Goal: Task Accomplishment & Management: Use online tool/utility

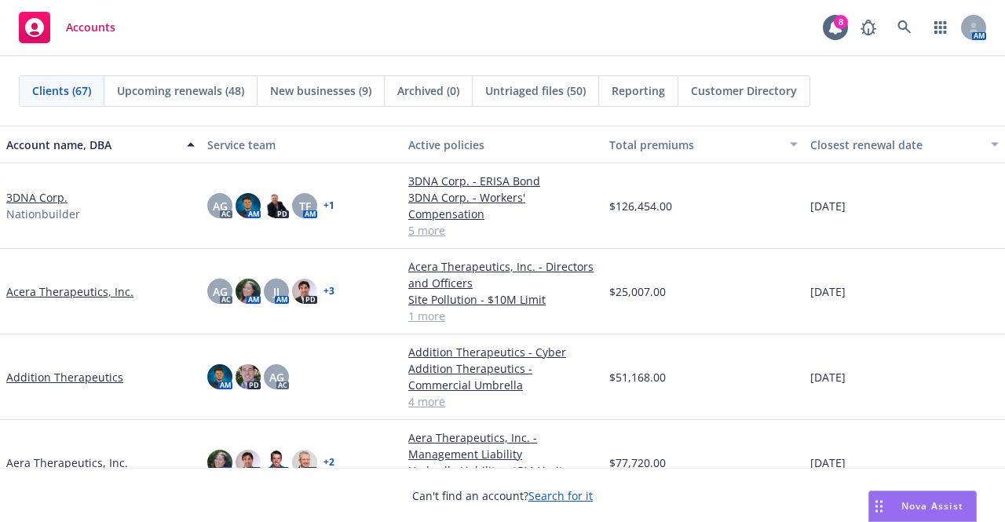
click at [897, 505] on div "Nova Assist" at bounding box center [932, 505] width 87 height 13
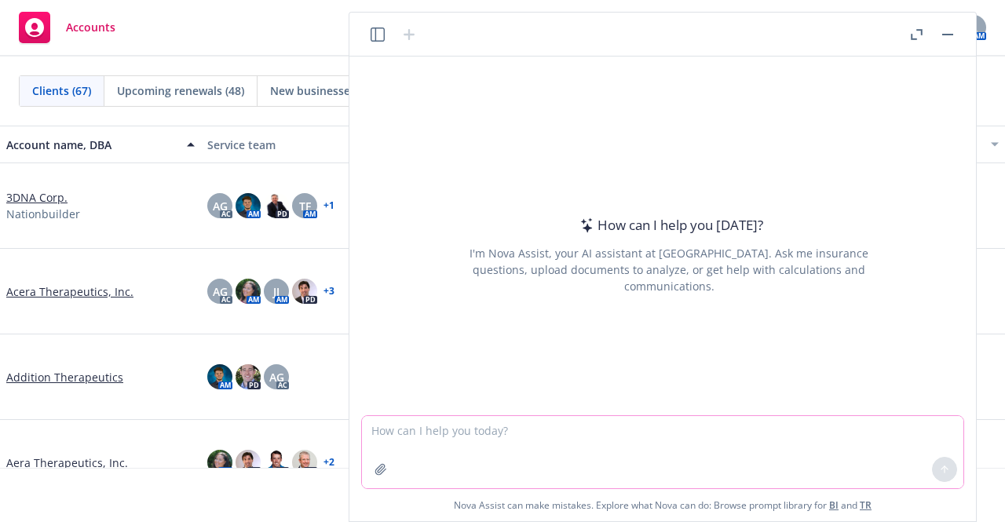
click at [752, 439] on textarea at bounding box center [662, 452] width 601 height 72
paste textarea "is a biotech sequencing service specializing in fast, accurate, primer-free pla…"
type textarea "can you tell me what [PERSON_NAME] would consider these exposures: is a biotech…"
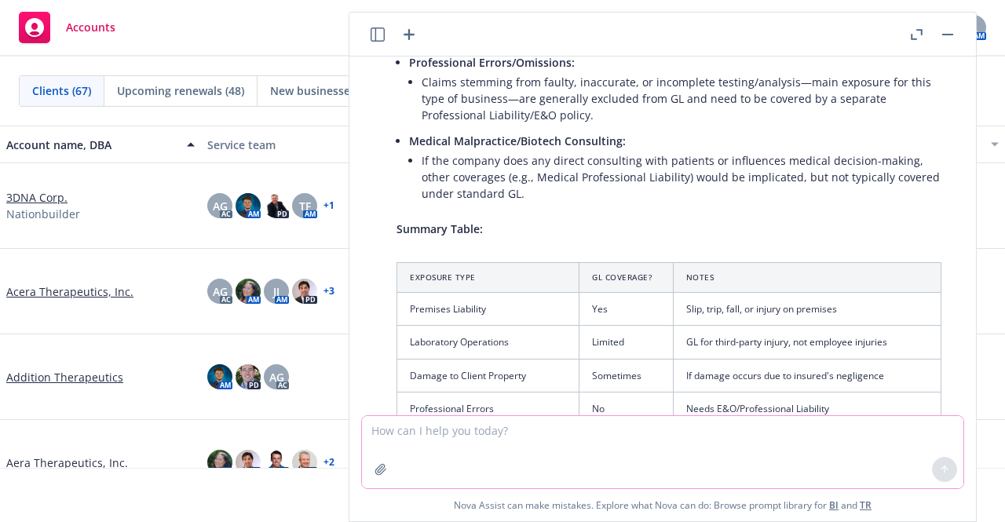
scroll to position [775, 0]
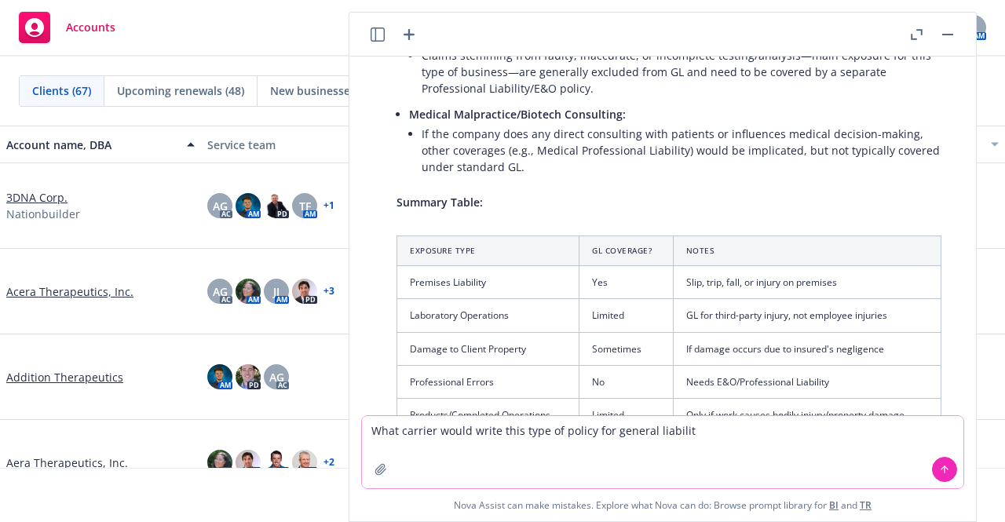
type textarea "What carrier would write this type of policy for general liability"
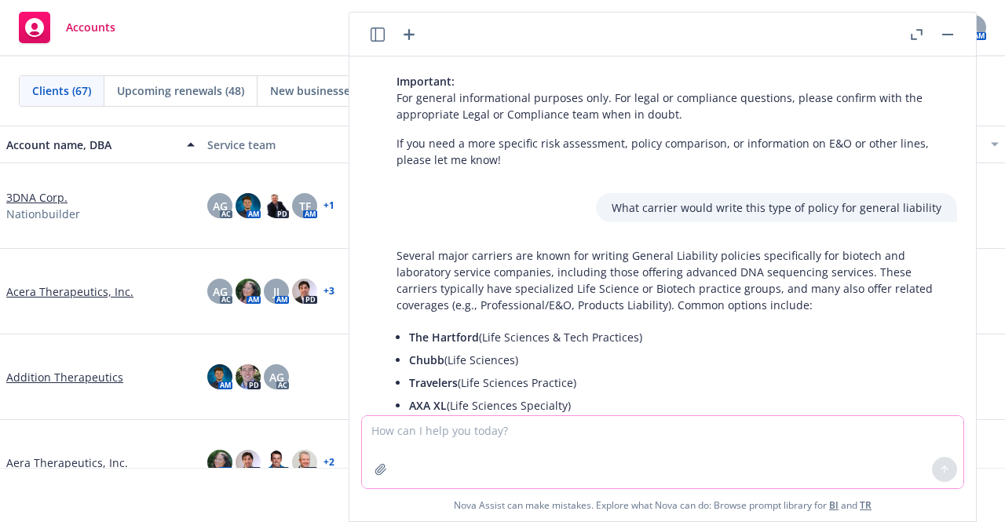
scroll to position [1173, 0]
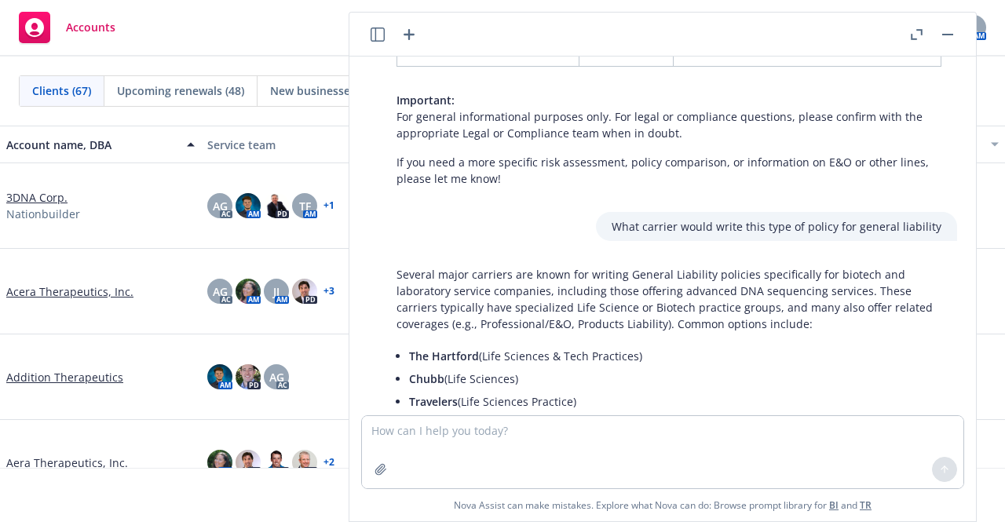
click at [606, 345] on li "The Hartford (Life Sciences & Tech Practices)" at bounding box center [675, 356] width 532 height 23
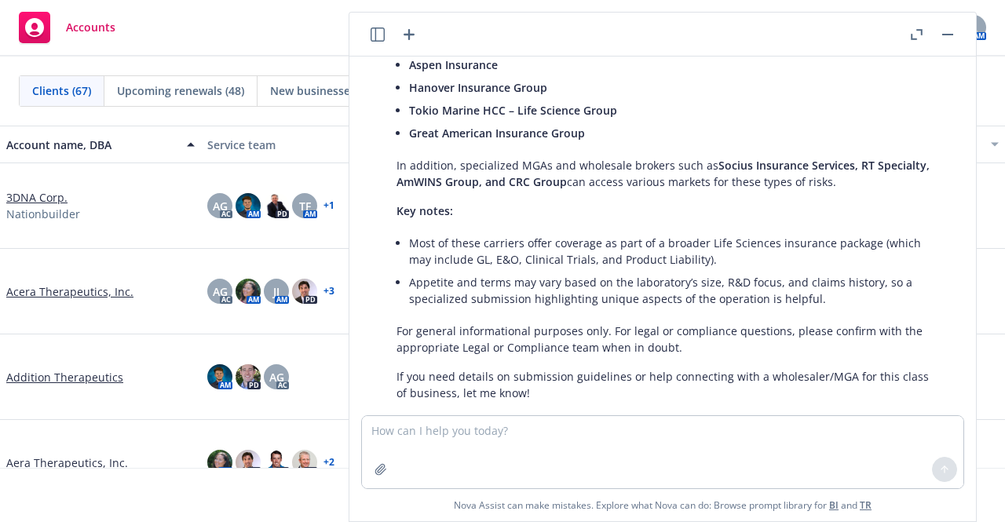
scroll to position [1611, 0]
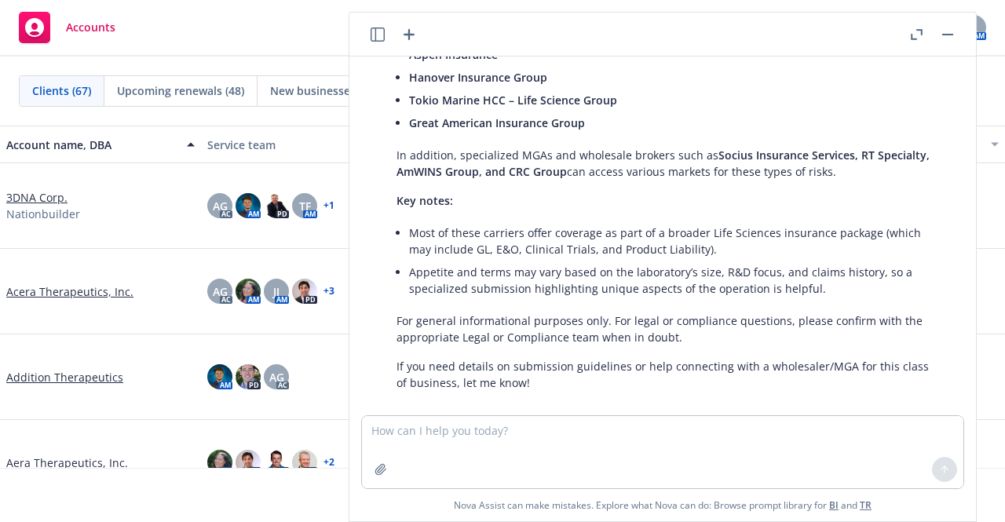
click at [290, 23] on div "Accounts 8 AM" at bounding box center [502, 28] width 1005 height 57
click at [941, 36] on button "button" at bounding box center [947, 34] width 19 height 19
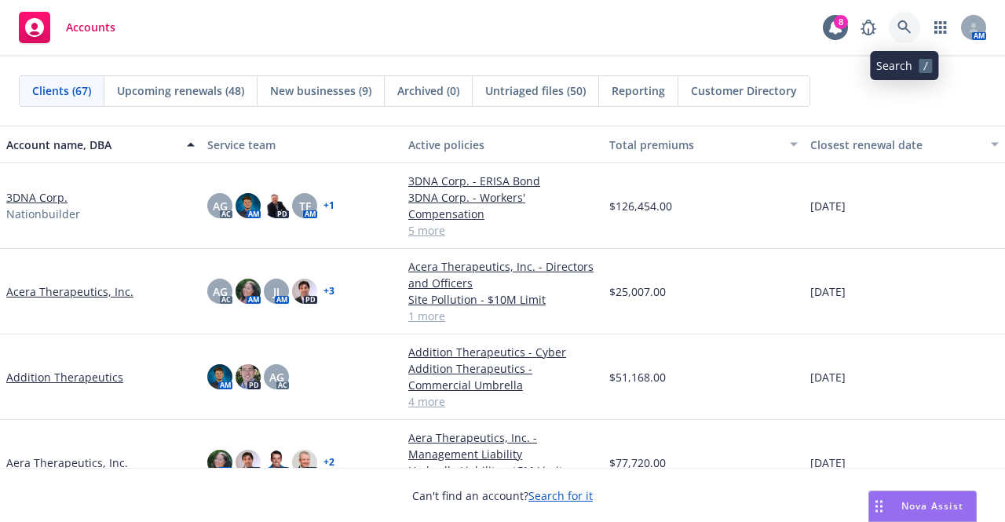
click at [900, 31] on icon at bounding box center [904, 27] width 14 height 14
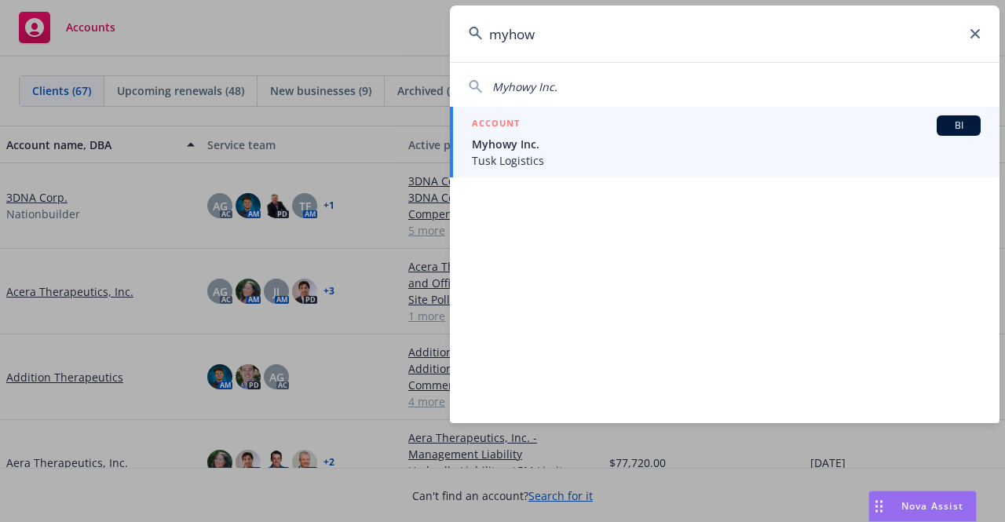
type input "myhow"
click at [682, 142] on span "Myhowy Inc." at bounding box center [726, 144] width 509 height 16
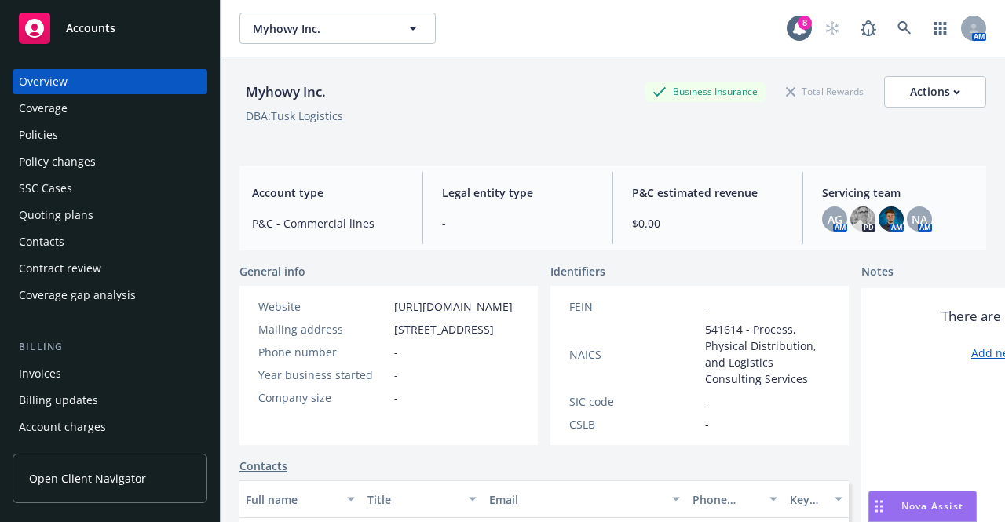
click at [134, 213] on div "Quoting plans" at bounding box center [110, 215] width 182 height 25
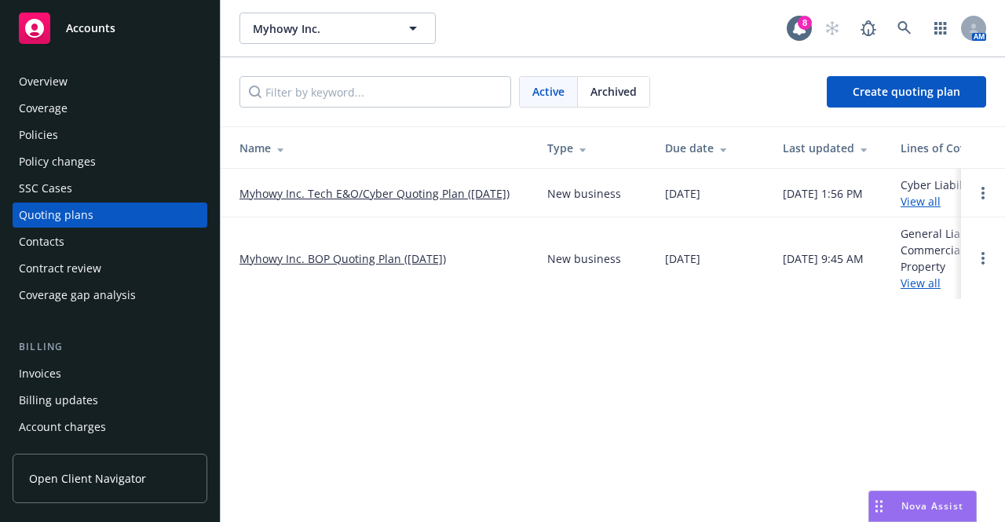
click at [283, 262] on link "Myhowy Inc. BOP Quoting Plan ([DATE])" at bounding box center [342, 258] width 207 height 16
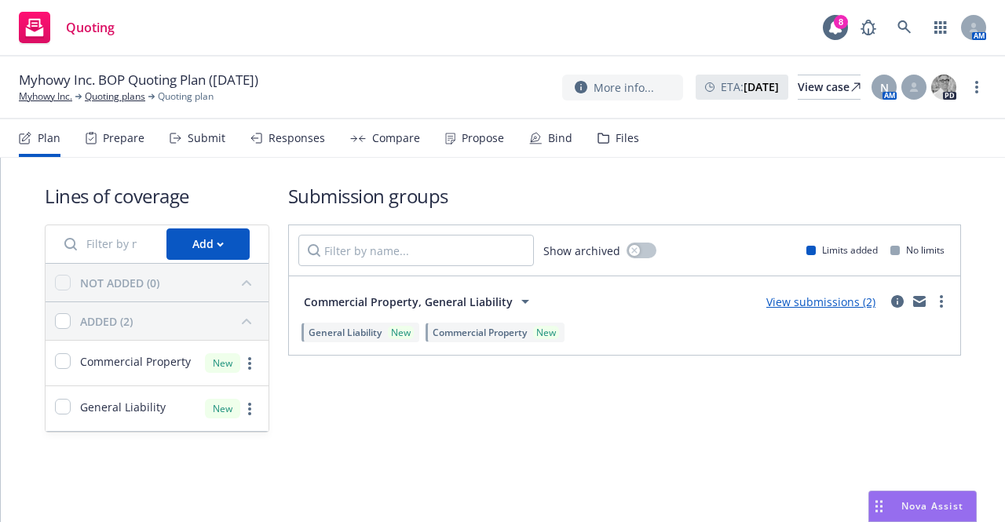
click at [605, 139] on div "Files" at bounding box center [619, 138] width 42 height 38
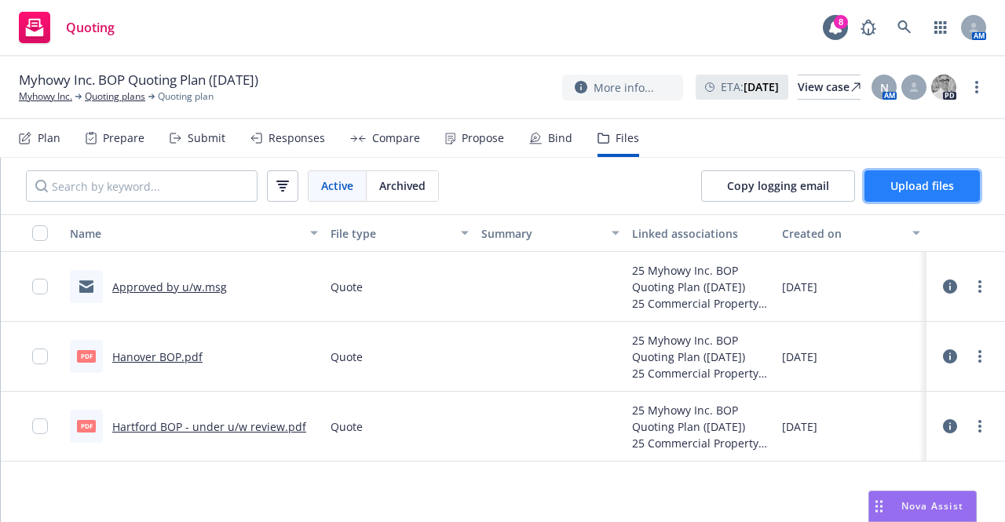
click at [871, 187] on button "Upload files" at bounding box center [921, 185] width 115 height 31
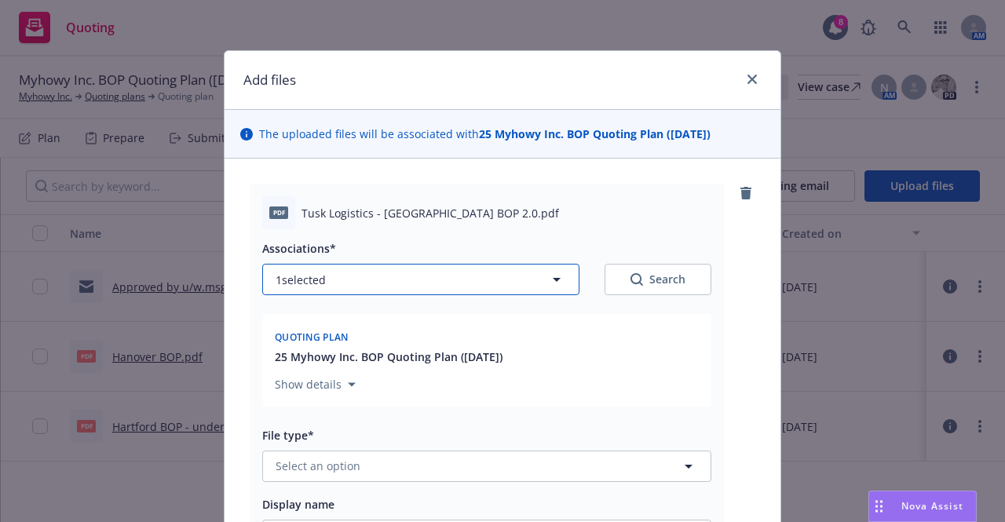
click at [547, 283] on icon "button" at bounding box center [556, 279] width 19 height 19
type textarea "x"
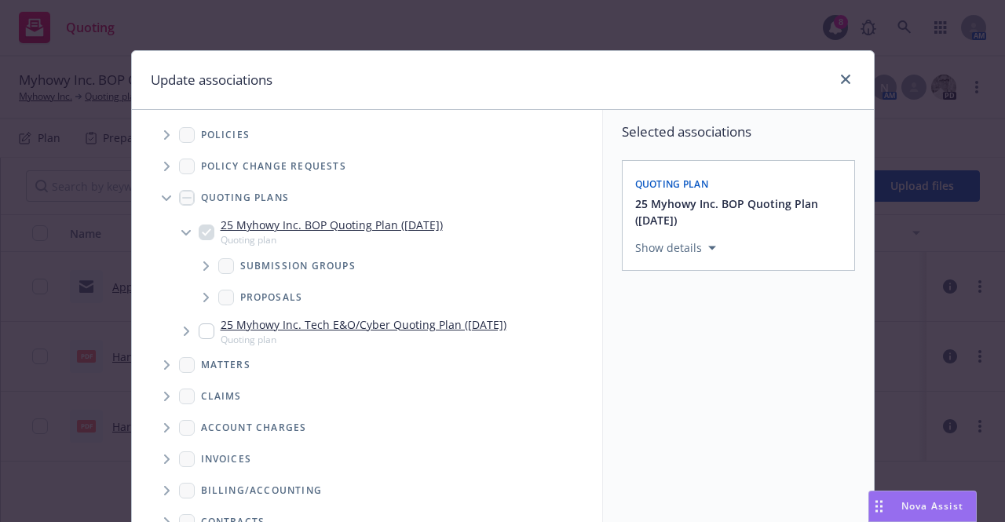
click at [196, 269] on span "Tree Example" at bounding box center [205, 266] width 25 height 25
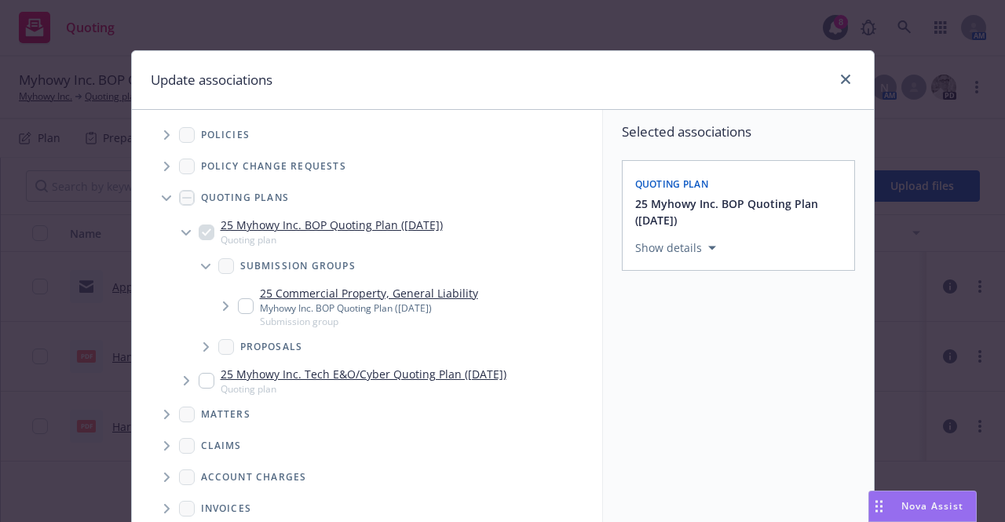
click at [214, 312] on span "Tree Example" at bounding box center [225, 306] width 25 height 25
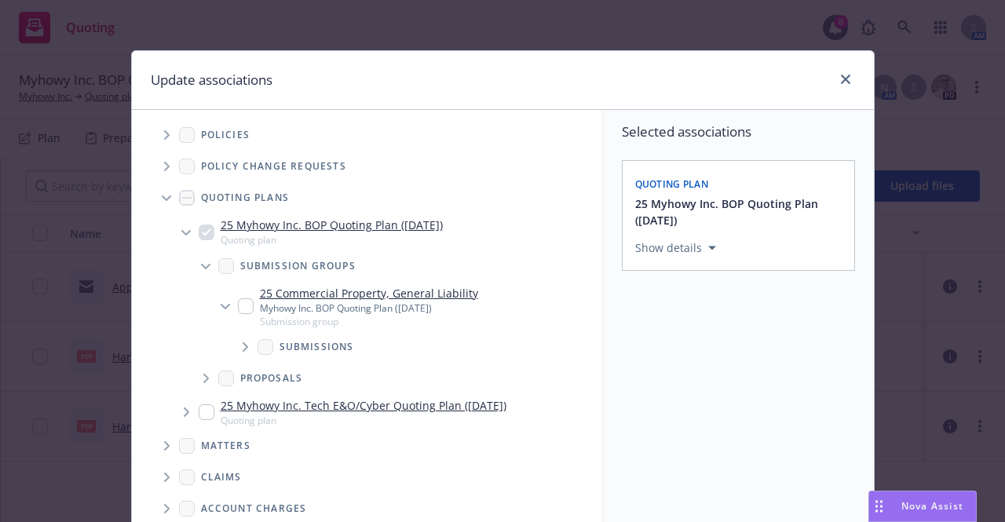
click at [243, 349] on icon "Tree Example" at bounding box center [246, 346] width 6 height 9
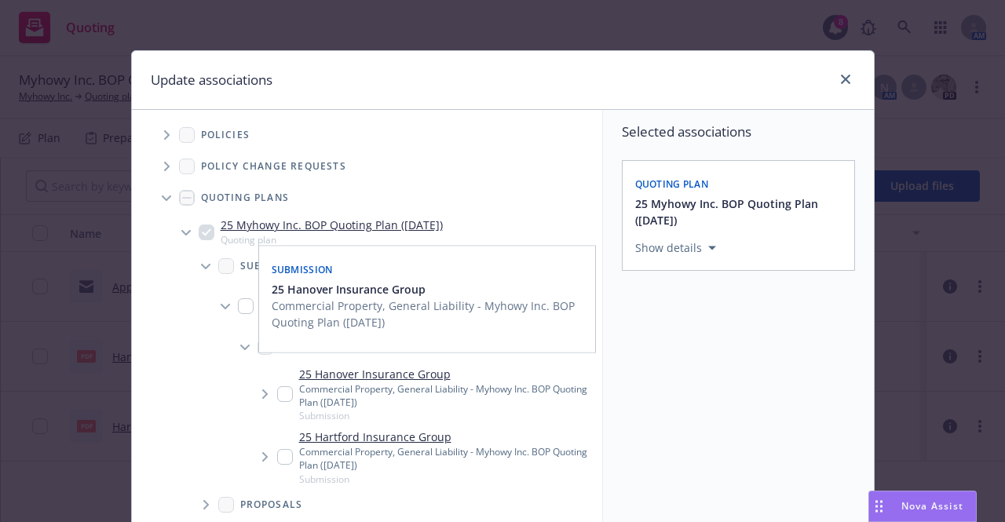
click at [287, 456] on div "25 Hartford Insurance Group Commercial Property, General Liability - Myhowy Inc…" at bounding box center [436, 457] width 319 height 57
checkbox input "true"
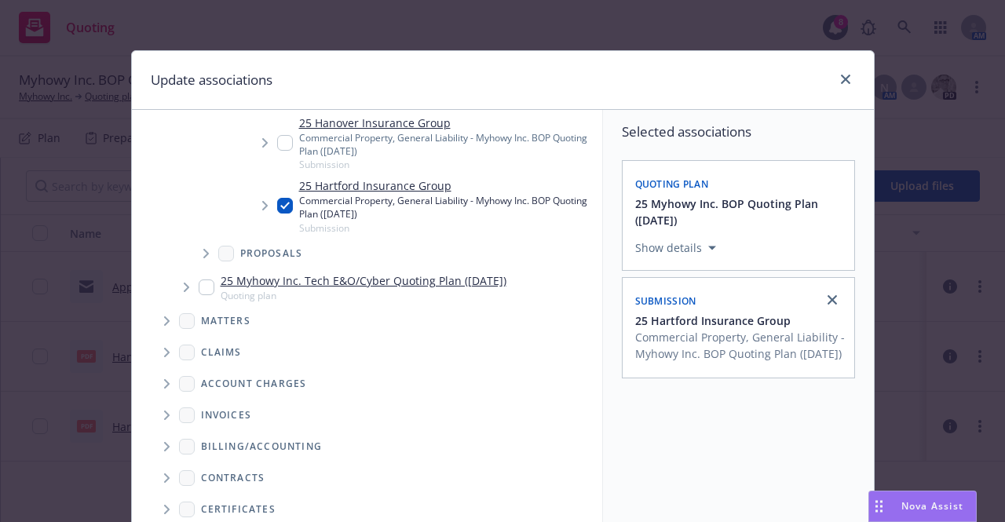
scroll to position [258, 0]
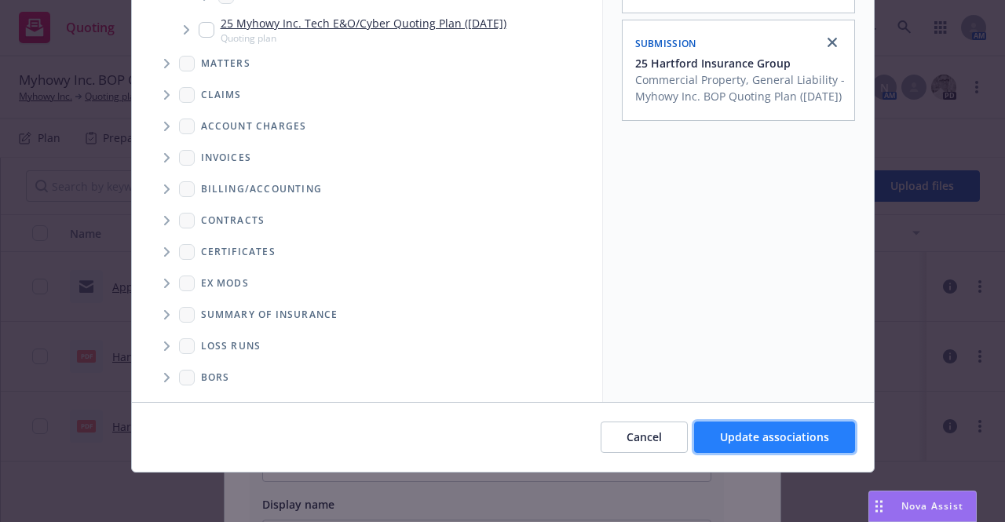
click at [750, 431] on span "Update associations" at bounding box center [774, 436] width 109 height 15
type textarea "x"
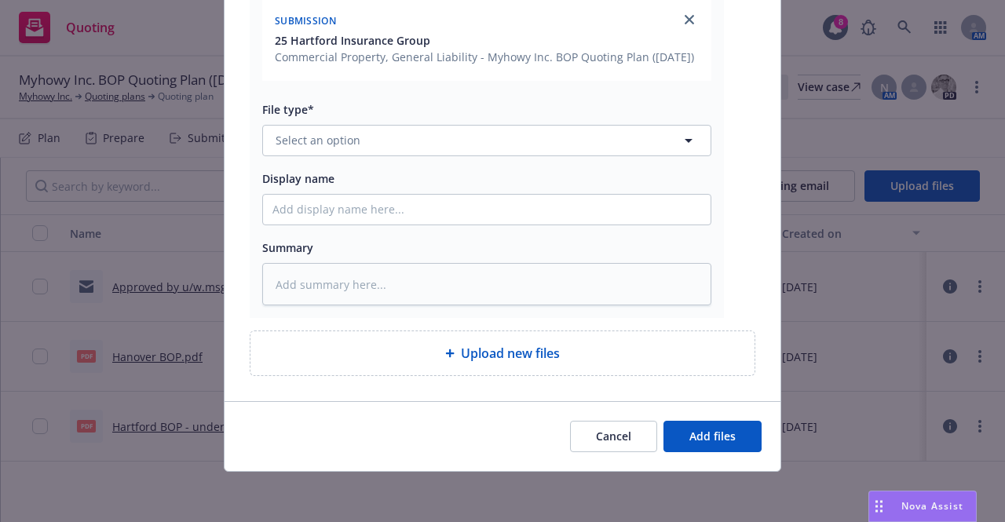
scroll to position [430, 0]
click at [433, 135] on button "Select an option" at bounding box center [486, 140] width 449 height 31
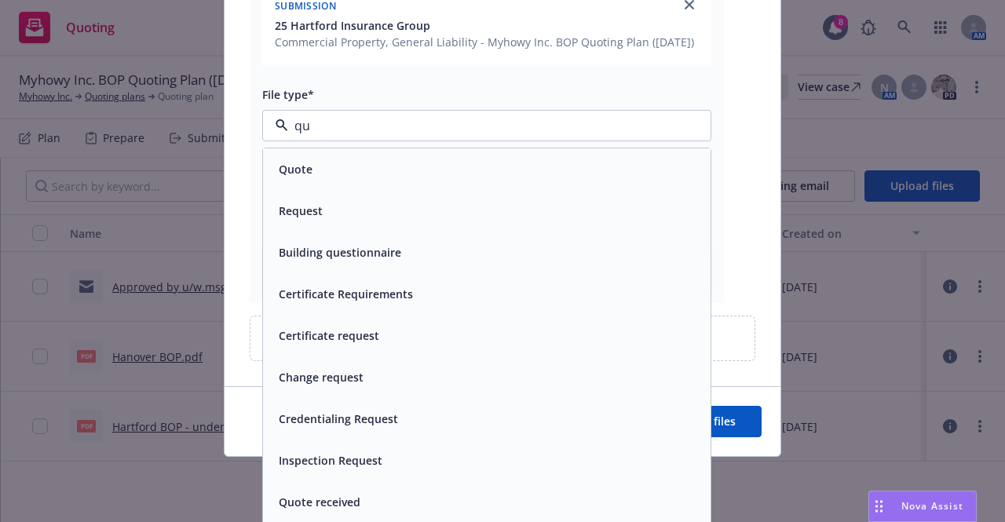
type input "quo"
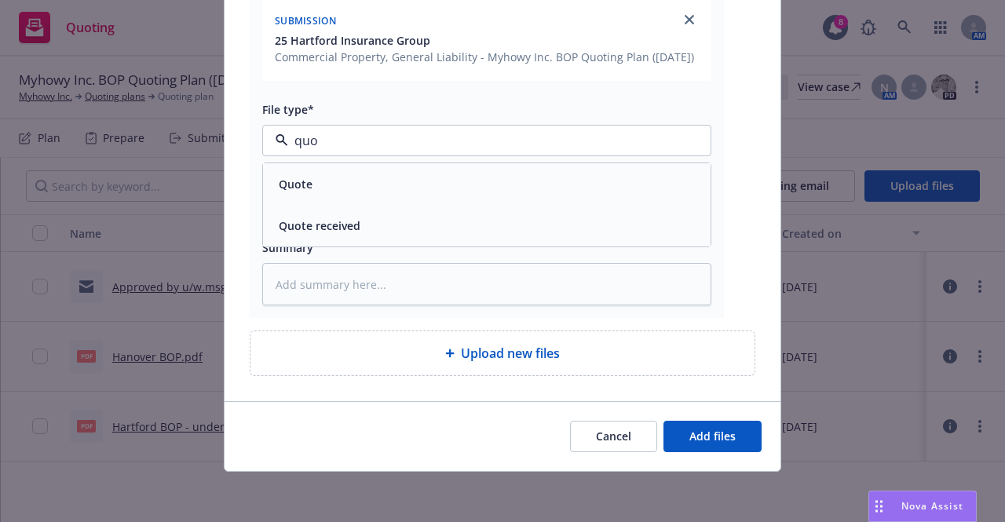
click at [357, 192] on div "Quote" at bounding box center [486, 184] width 429 height 23
click at [339, 232] on div "Associations* 2 selected Search Quoting plan 25 Myhowy Inc. BOP Quoting Plan ([…" at bounding box center [486, 60] width 449 height 492
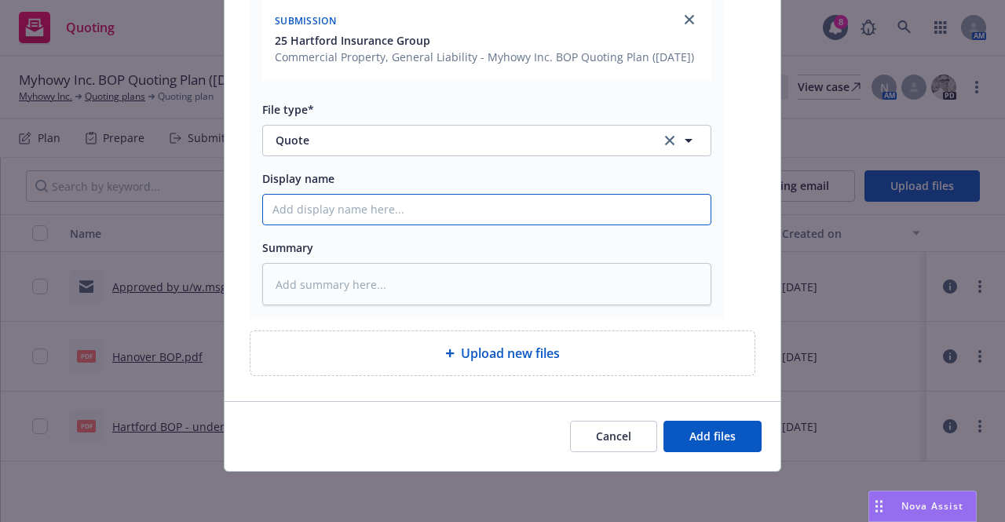
click at [325, 205] on input "Display name" at bounding box center [487, 210] width 448 height 30
type textarea "x"
type input "RE"
type textarea "x"
type input "REv"
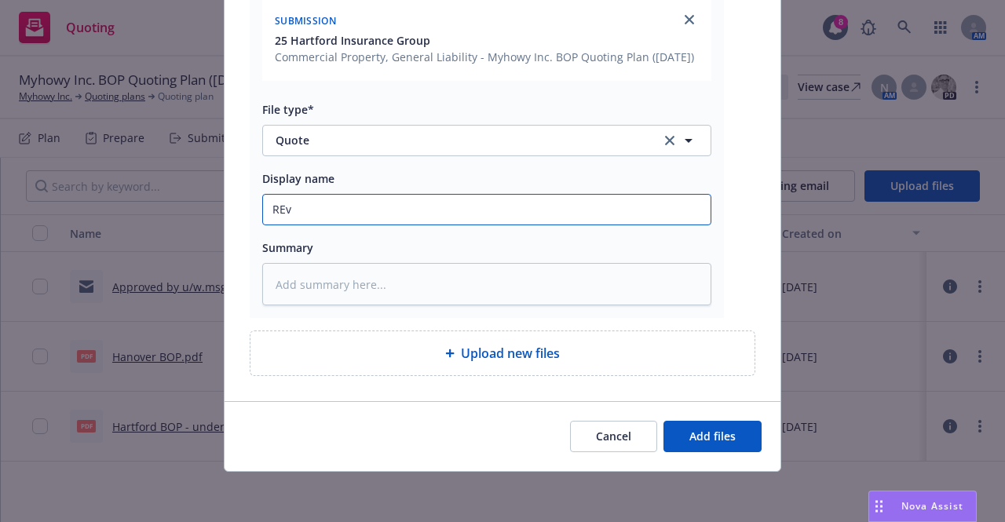
type textarea "x"
type input "RE"
type textarea "x"
type input "R"
type textarea "x"
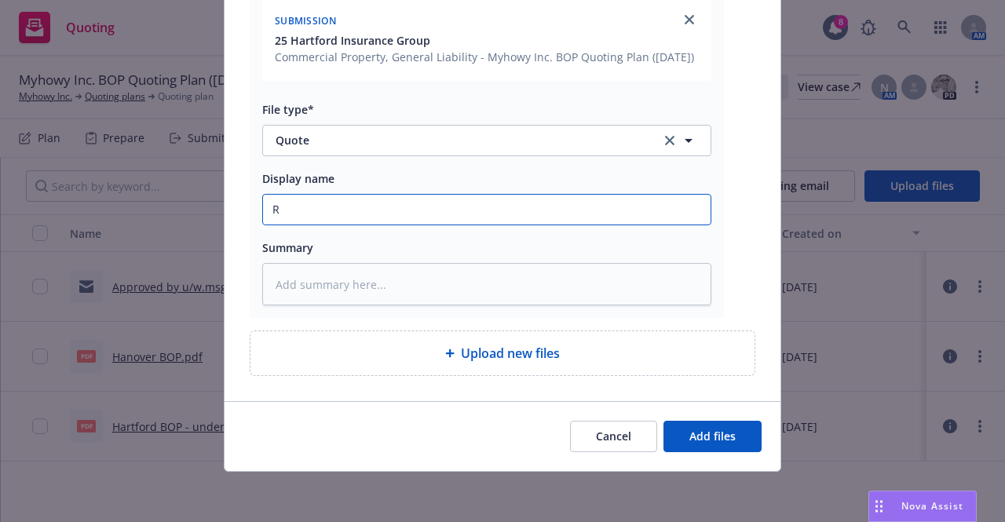
type input "Re"
type textarea "x"
type input "Rev"
type textarea "x"
type input "Revi"
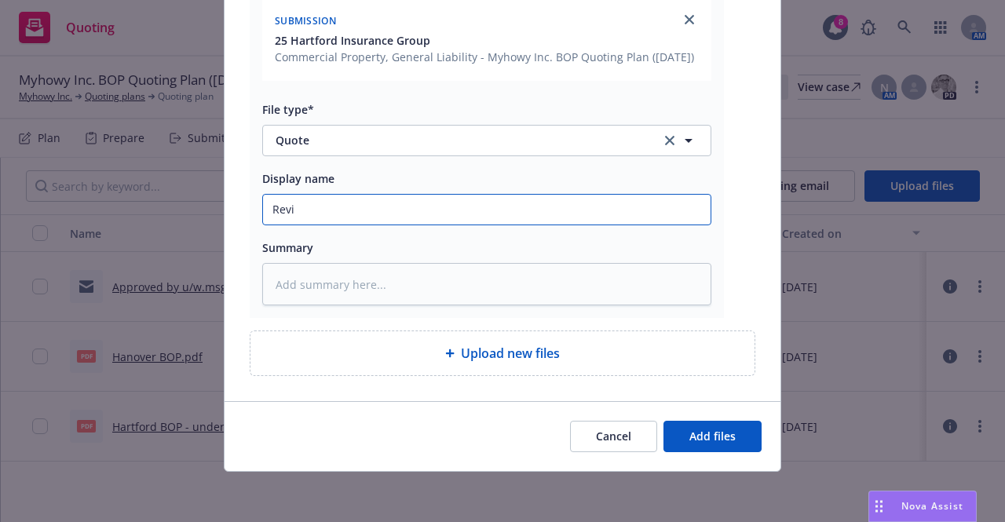
type textarea "x"
type input "[PERSON_NAME]"
type textarea "x"
type input "Revise"
type textarea "x"
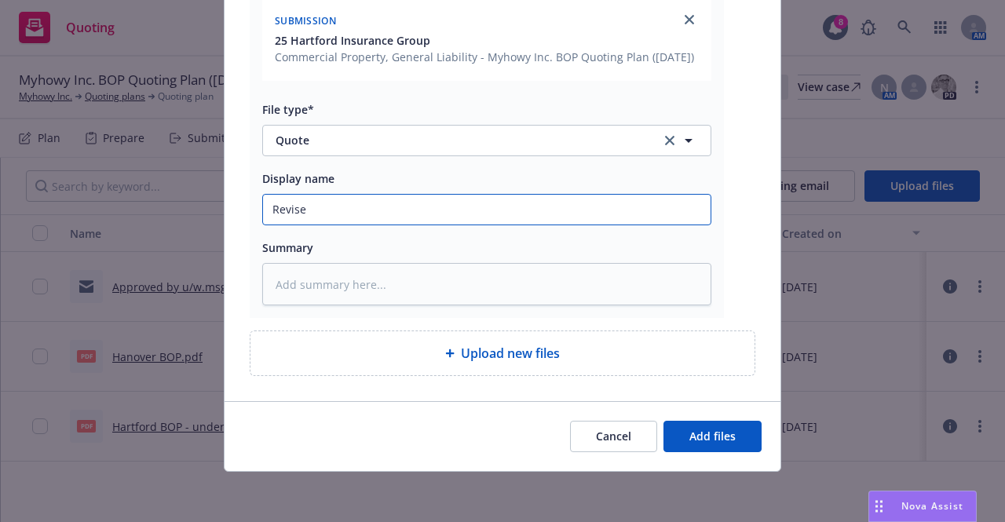
type input "Revised"
type textarea "x"
type input "Revised"
type textarea "x"
type input "Revised t"
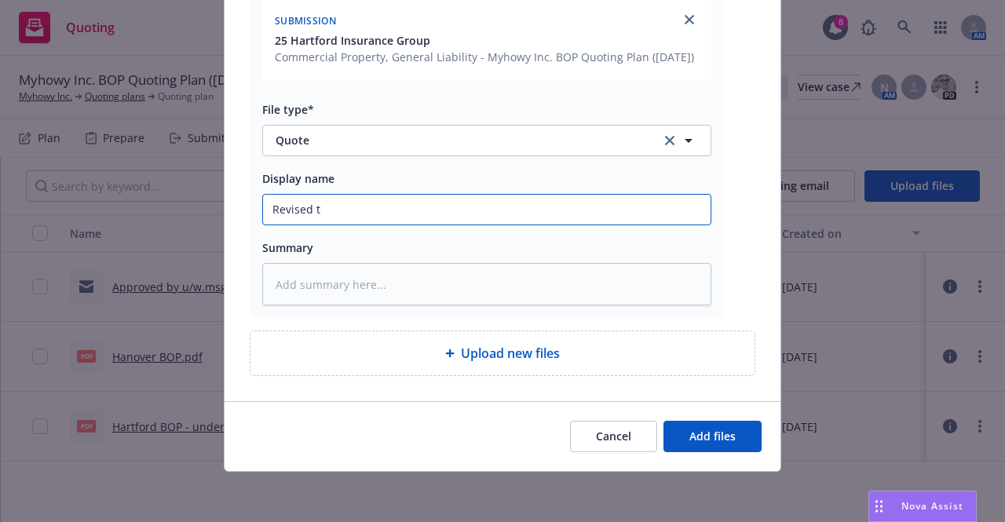
type textarea "x"
type input "Revised te"
type textarea "x"
type input "Revised ter"
type textarea "x"
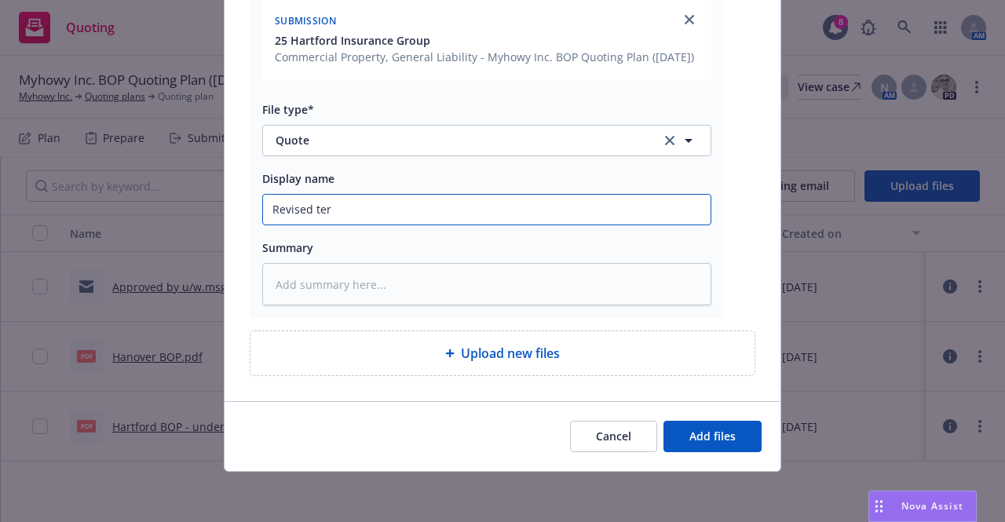
type input "Revised term"
type textarea "x"
type input "Revised terms"
type textarea "x"
type input "Revised terms"
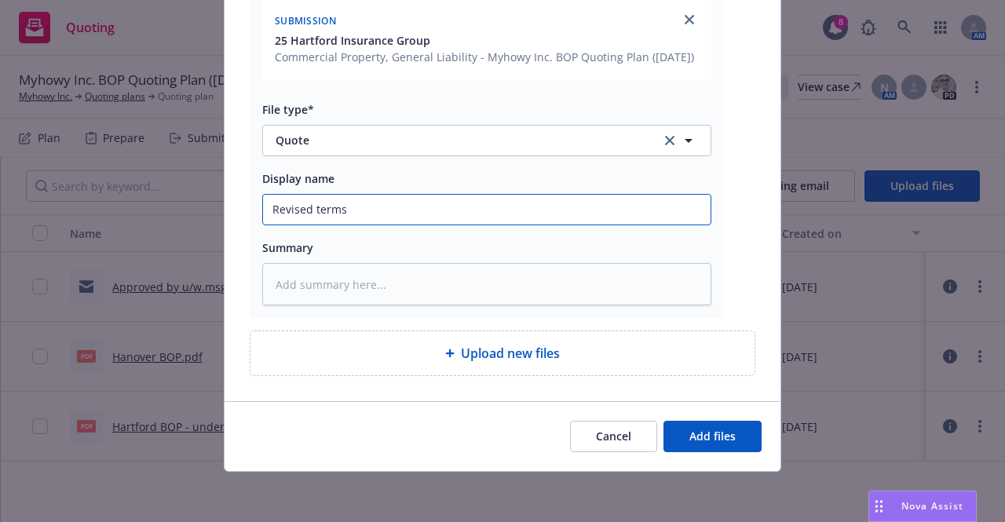
type textarea "x"
type input "Revised terms f"
type textarea "x"
type input "Revised terms fr"
type textarea "x"
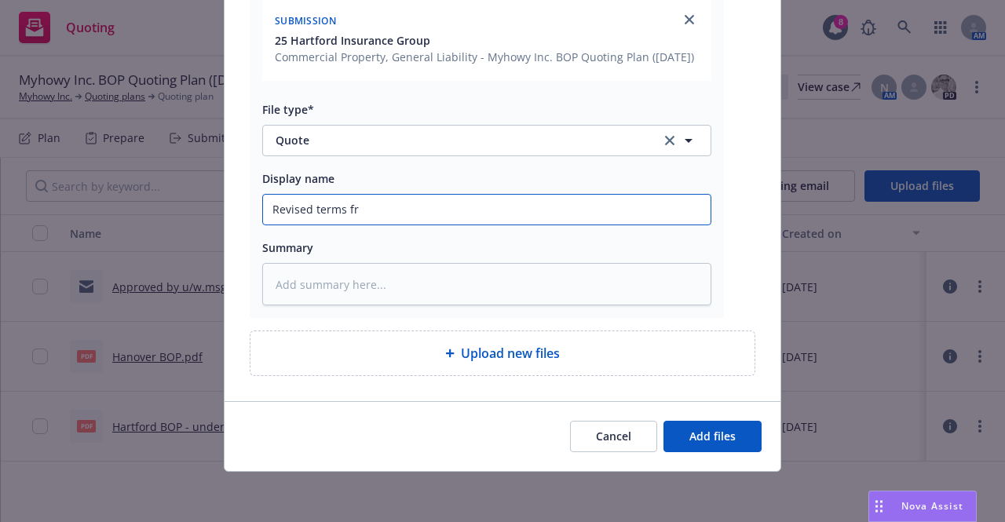
type input "Revised terms fro"
type textarea "x"
type input "Revised terms from"
type textarea "x"
type input "Revised terms from"
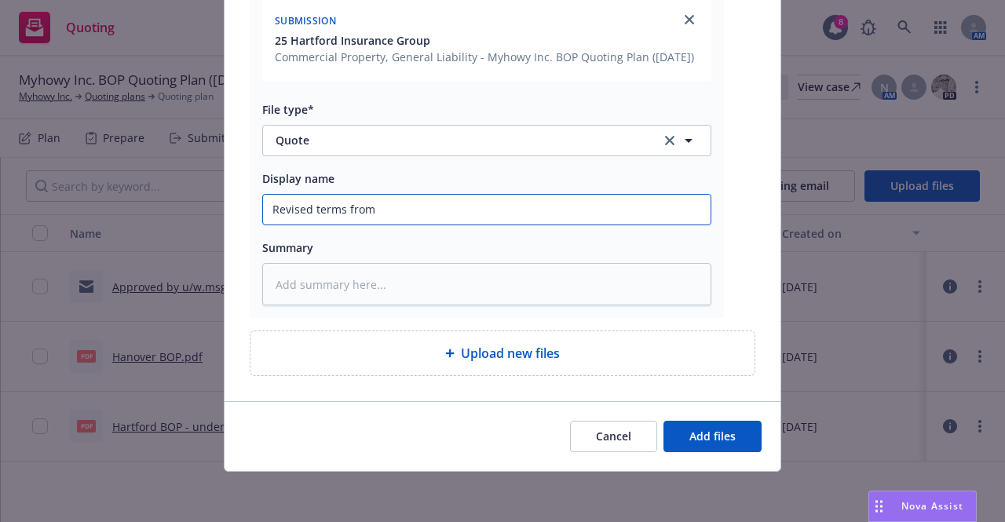
type textarea "x"
type input "Revised terms from H"
type textarea "x"
type input "Revised terms from Ha"
type textarea "x"
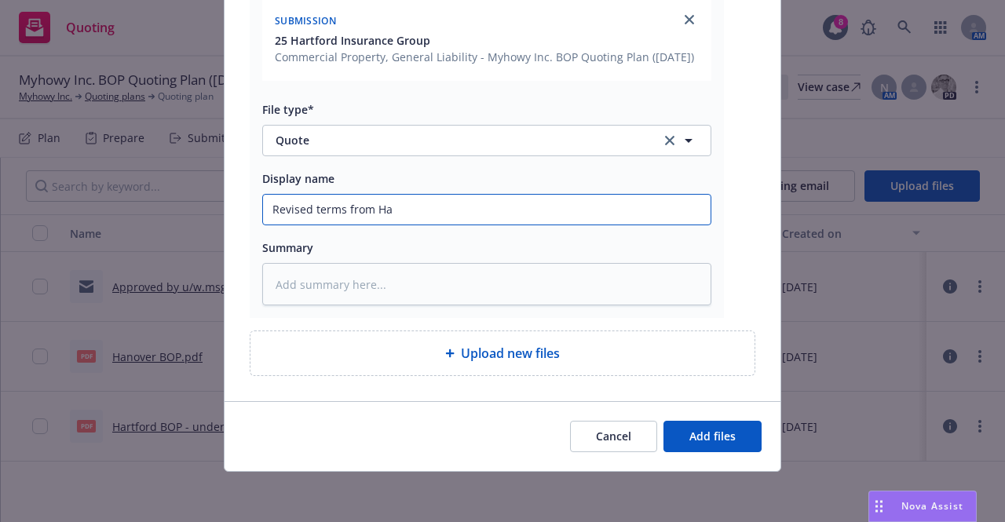
type input "Revised terms from Har"
type textarea "x"
type input "Revised terms from [PERSON_NAME]"
type textarea "x"
type input "Revised terms from Hartfo"
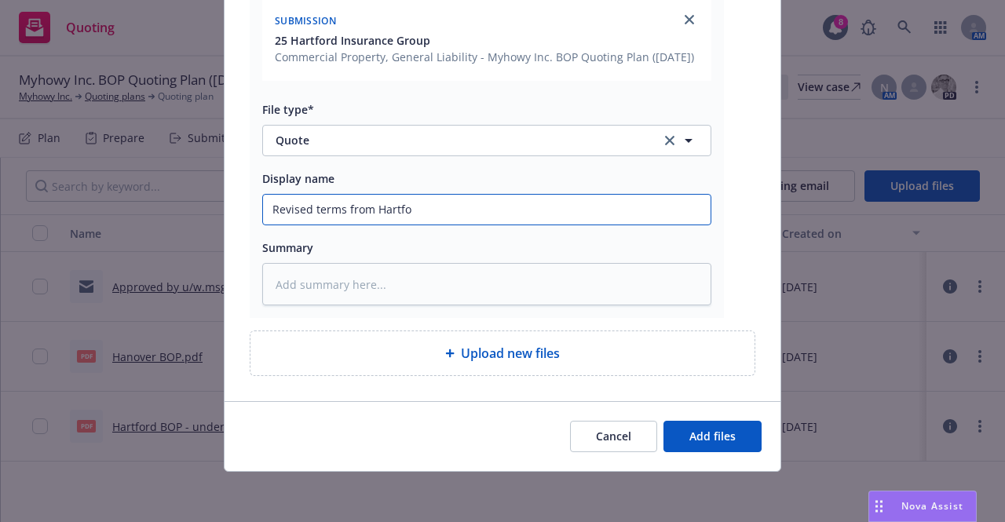
type textarea "x"
type input "Revised terms from Hartfor"
type textarea "x"
type input "Revised terms from [GEOGRAPHIC_DATA]"
click at [663, 421] on button "Add files" at bounding box center [712, 436] width 98 height 31
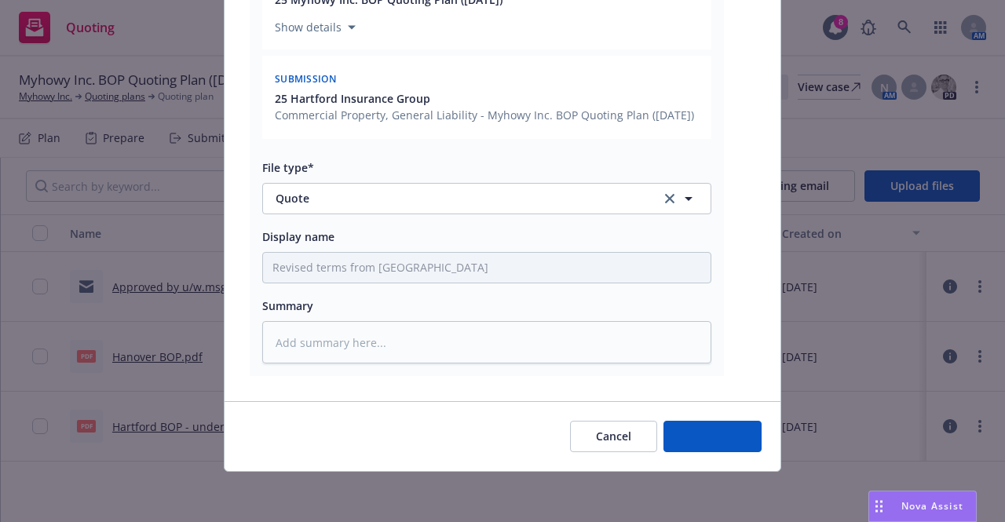
scroll to position [372, 0]
type textarea "x"
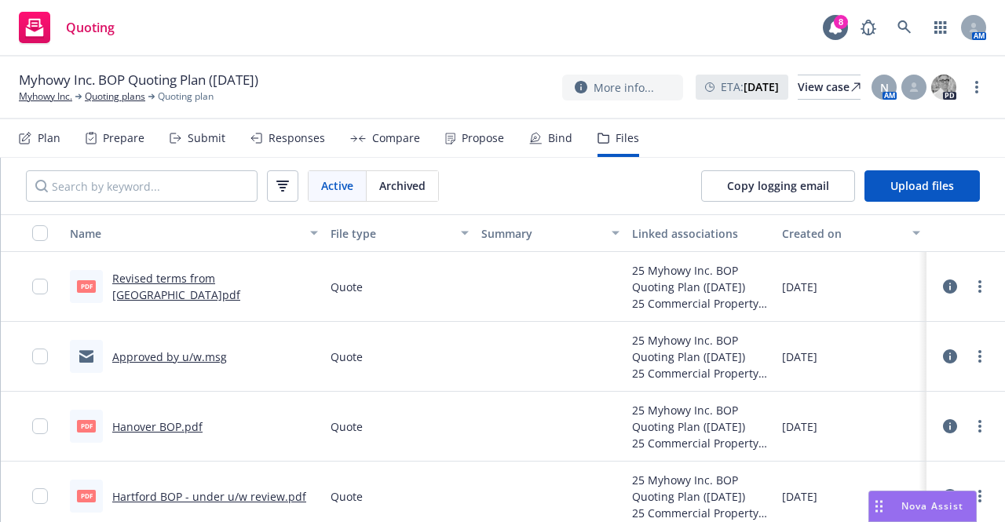
click at [184, 426] on link "Hanover BOP.pdf" at bounding box center [157, 426] width 90 height 15
click at [194, 291] on link "Revised terms from [GEOGRAPHIC_DATA]pdf" at bounding box center [176, 286] width 128 height 31
click at [122, 101] on link "Quoting plans" at bounding box center [115, 97] width 60 height 14
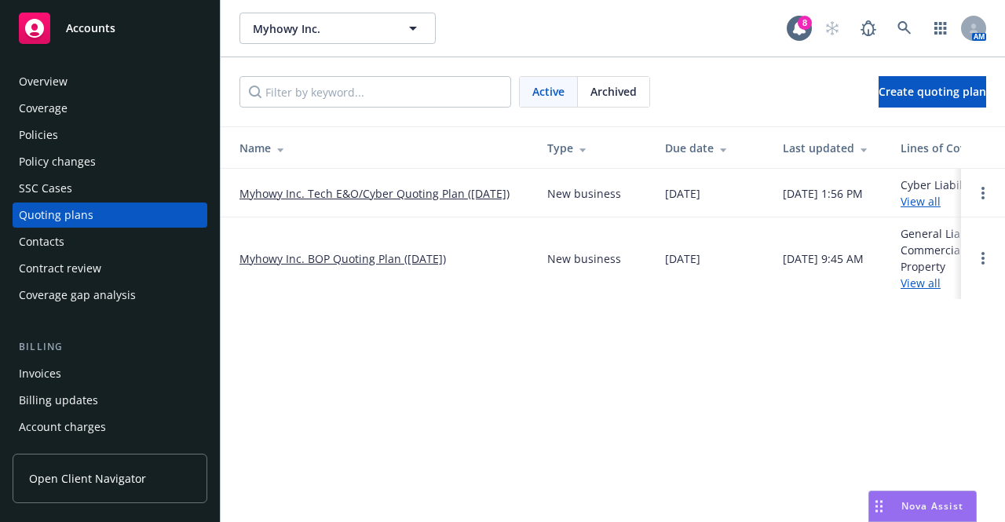
click at [155, 84] on div "Overview" at bounding box center [110, 81] width 182 height 25
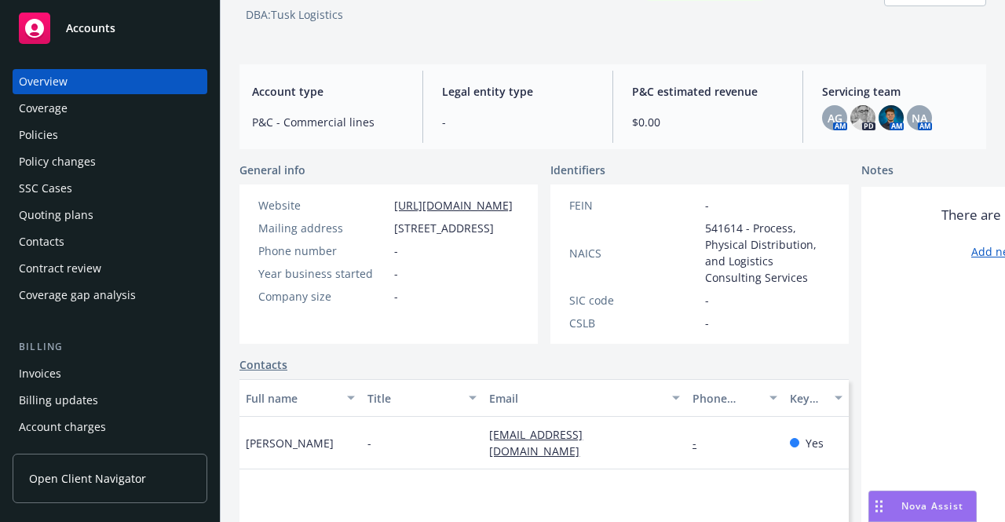
scroll to position [102, 0]
drag, startPoint x: 327, startPoint y: 422, endPoint x: 240, endPoint y: 426, distance: 86.5
click at [240, 426] on div "[PERSON_NAME]" at bounding box center [300, 442] width 122 height 53
copy span "[PERSON_NAME]"
click at [76, 209] on div "Quoting plans" at bounding box center [56, 215] width 75 height 25
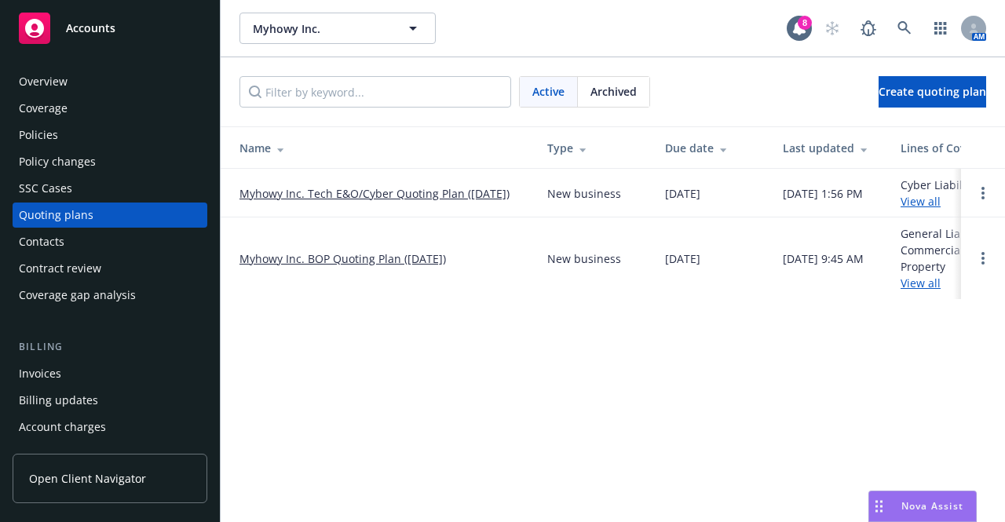
click at [355, 185] on link "Myhowy Inc. Tech E&O/Cyber Quoting Plan ([DATE])" at bounding box center [374, 193] width 270 height 16
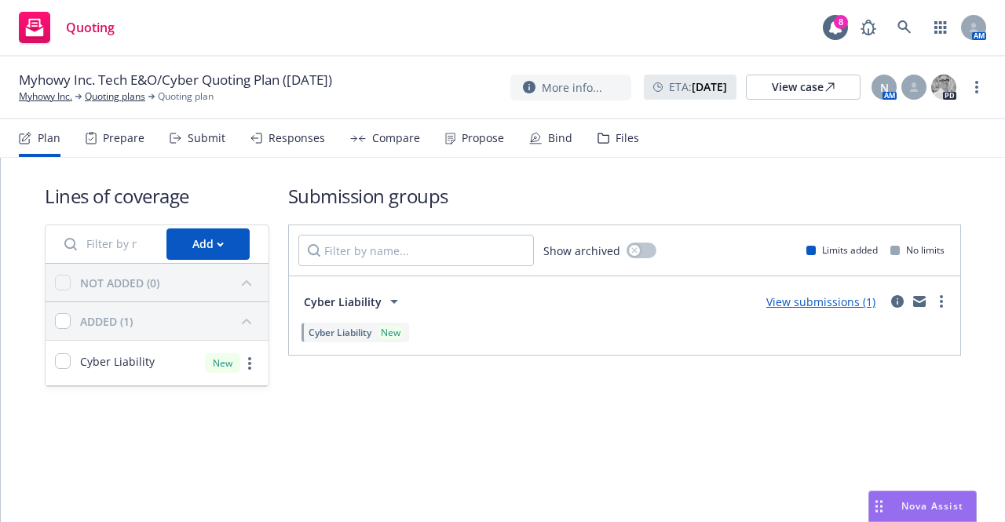
click at [606, 139] on div "Files" at bounding box center [619, 138] width 42 height 38
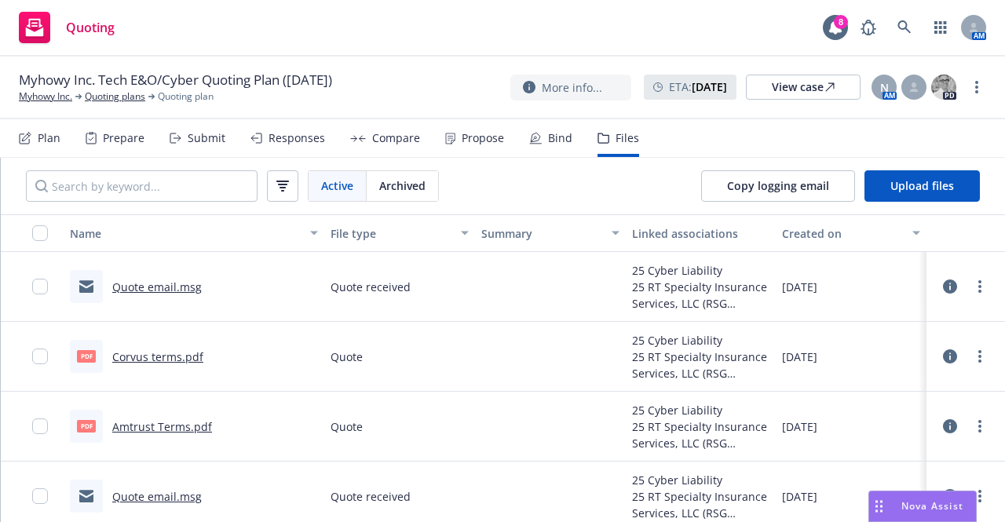
click at [181, 421] on link "Amtrust Terms.pdf" at bounding box center [162, 426] width 100 height 15
